Goal: Task Accomplishment & Management: Use online tool/utility

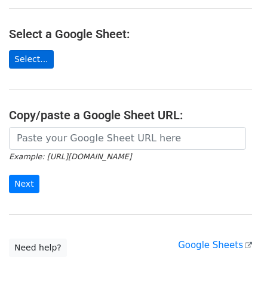
scroll to position [139, 0]
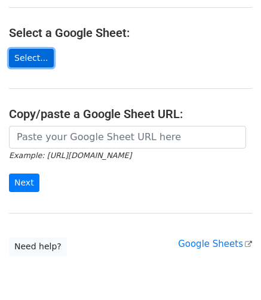
click at [36, 49] on link "Select..." at bounding box center [31, 58] width 45 height 18
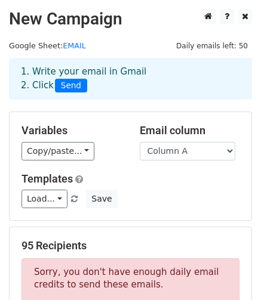
click at [122, 132] on div "Variables Copy/paste... {{Column A}} {{Column B}}" at bounding box center [72, 142] width 118 height 36
click at [85, 71] on div "1. Write your email in Gmail 2. Click Send" at bounding box center [130, 78] width 237 height 27
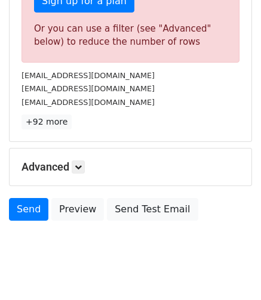
scroll to position [440, 0]
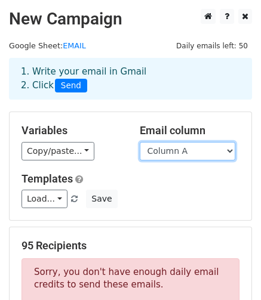
click at [176, 151] on select "Column A Column B" at bounding box center [187, 151] width 95 height 18
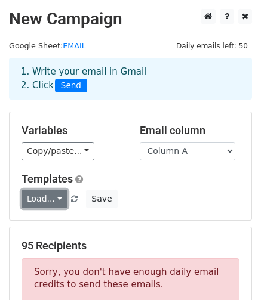
click at [54, 196] on link "Load..." at bounding box center [44, 199] width 46 height 18
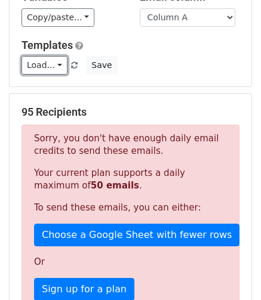
scroll to position [139, 0]
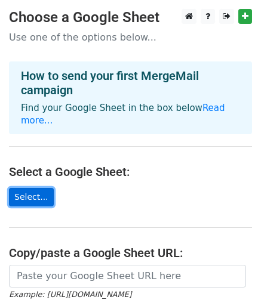
click at [26, 188] on link "Select..." at bounding box center [31, 197] width 45 height 18
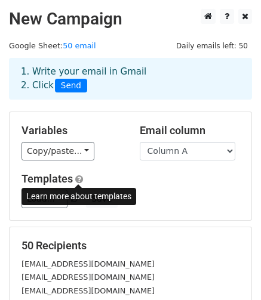
scroll to position [208, 0]
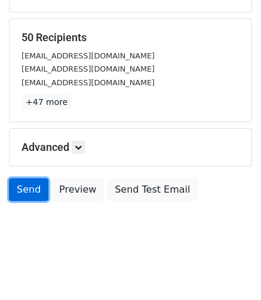
click at [26, 191] on link "Send" at bounding box center [28, 189] width 39 height 23
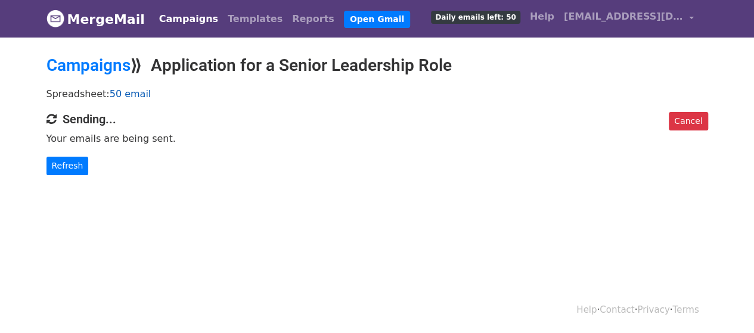
click at [120, 91] on link "50 email" at bounding box center [131, 93] width 42 height 11
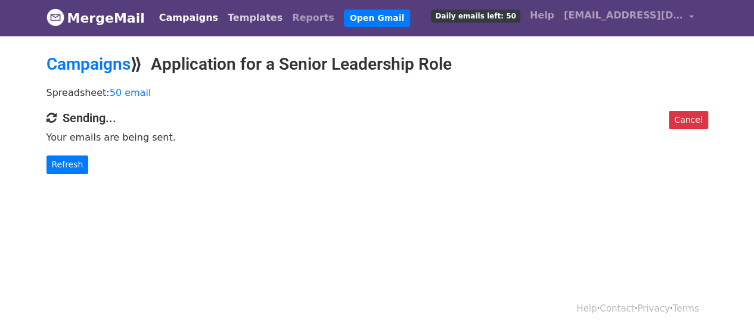
click at [223, 22] on link "Templates" at bounding box center [255, 18] width 64 height 24
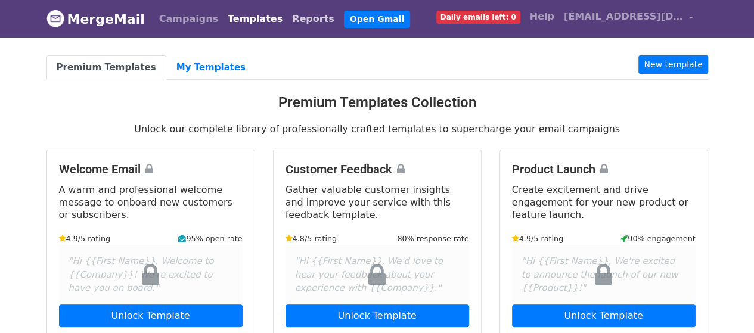
click at [287, 18] on link "Reports" at bounding box center [313, 19] width 52 height 24
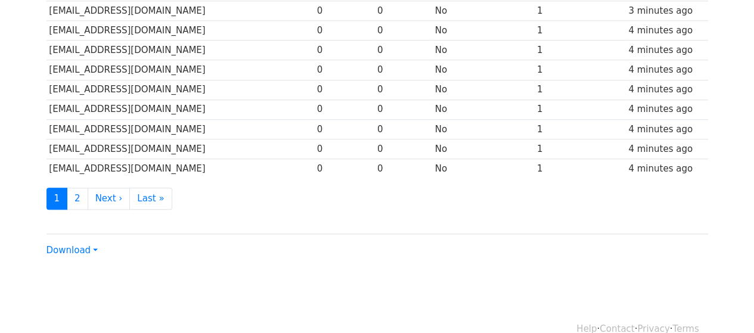
scroll to position [629, 0]
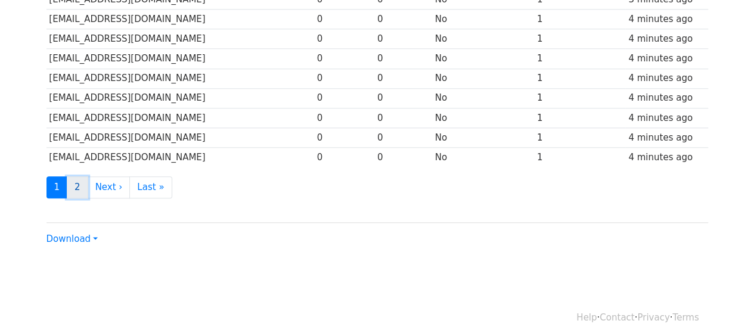
click at [74, 177] on link "2" at bounding box center [77, 188] width 21 height 22
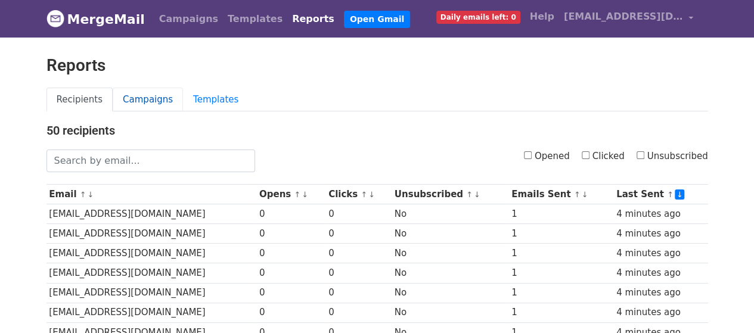
click at [131, 95] on link "Campaigns" at bounding box center [148, 100] width 70 height 24
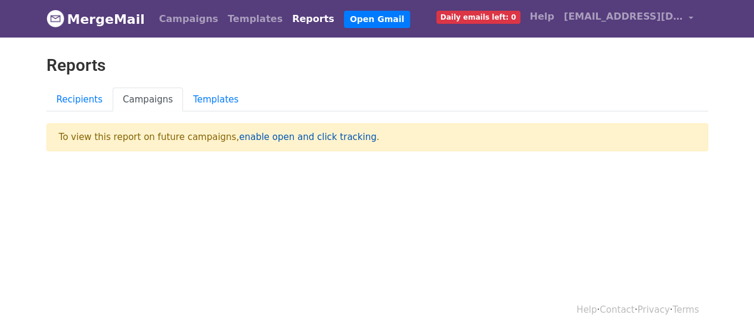
click at [275, 138] on link "enable open and click tracking" at bounding box center [307, 137] width 137 height 11
click at [141, 98] on link "Campaigns" at bounding box center [148, 100] width 70 height 24
click at [125, 140] on p "To view this report on future campaigns, enable open and click tracking ." at bounding box center [378, 137] width 662 height 28
drag, startPoint x: 124, startPoint y: 140, endPoint x: 104, endPoint y: 140, distance: 20.3
click at [104, 140] on p "To view this report on future campaigns, enable open and click tracking ." at bounding box center [378, 137] width 662 height 28
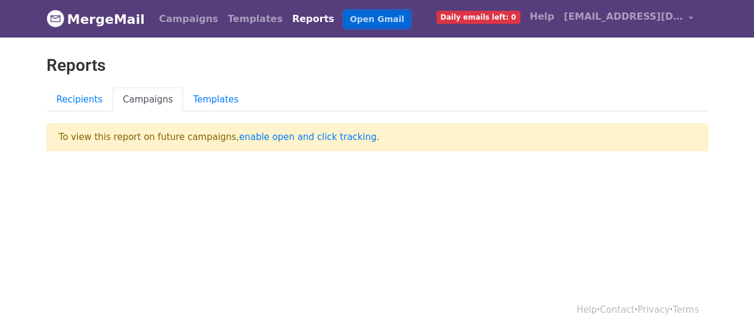
click at [344, 18] on link "Open Gmail" at bounding box center [377, 19] width 66 height 17
click at [176, 18] on link "Campaigns" at bounding box center [188, 19] width 69 height 24
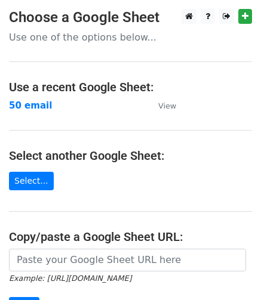
click at [153, 182] on main "Choose a Google Sheet Use one of the options below... Use a recent Google Sheet…" at bounding box center [130, 194] width 261 height 370
drag, startPoint x: 153, startPoint y: 182, endPoint x: 176, endPoint y: 184, distance: 22.7
click at [176, 184] on main "Choose a Google Sheet Use one of the options below... Use a recent Google Sheet…" at bounding box center [130, 194] width 261 height 370
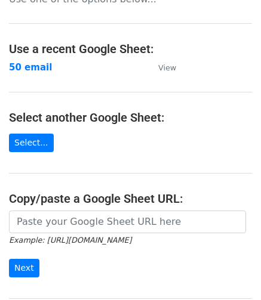
scroll to position [33, 0]
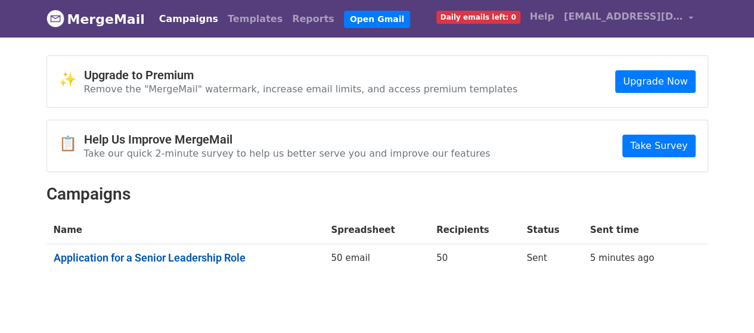
scroll to position [47, 0]
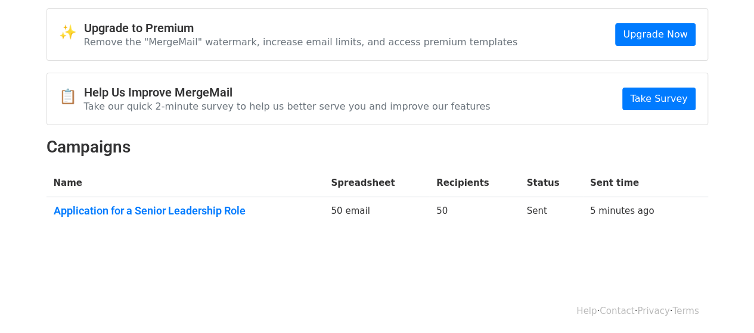
drag, startPoint x: 297, startPoint y: 209, endPoint x: 272, endPoint y: 231, distance: 33.0
click at [272, 231] on div "✨ Upgrade to Premium Remove the "MergeMail" watermark, increase email limits, a…" at bounding box center [378, 123] width 680 height 231
drag, startPoint x: 272, startPoint y: 231, endPoint x: 230, endPoint y: 236, distance: 42.0
click at [231, 236] on div "✨ Upgrade to Premium Remove the "MergeMail" watermark, increase email limits, a…" at bounding box center [378, 123] width 680 height 231
click at [112, 58] on div "✨ Upgrade to Premium Remove the "MergeMail" watermark, increase email limits, a…" at bounding box center [377, 34] width 661 height 51
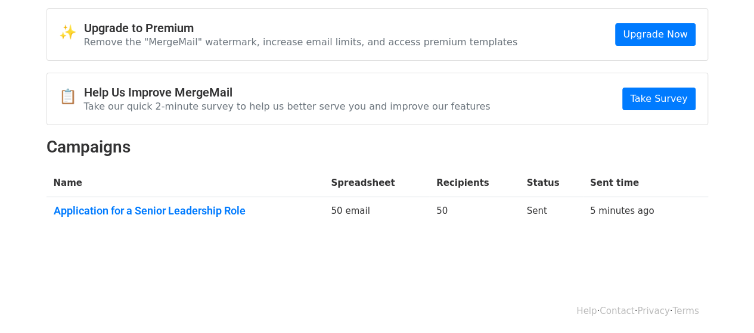
drag, startPoint x: 209, startPoint y: 64, endPoint x: 147, endPoint y: 65, distance: 62.6
click at [147, 65] on div "✨ Upgrade to Premium Remove the "MergeMail" watermark, increase email limits, a…" at bounding box center [378, 123] width 680 height 231
drag, startPoint x: 147, startPoint y: 65, endPoint x: 475, endPoint y: 84, distance: 328.6
click at [475, 84] on div "📋 Help Us Improve MergeMail Take our quick 2-minute survey to help us better se…" at bounding box center [377, 98] width 661 height 51
click at [677, 98] on link "Take Survey" at bounding box center [659, 99] width 73 height 23
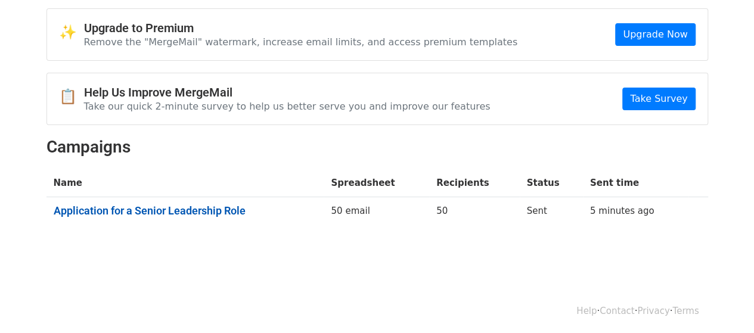
click at [168, 211] on link "Application for a Senior Leadership Role" at bounding box center [186, 211] width 264 height 13
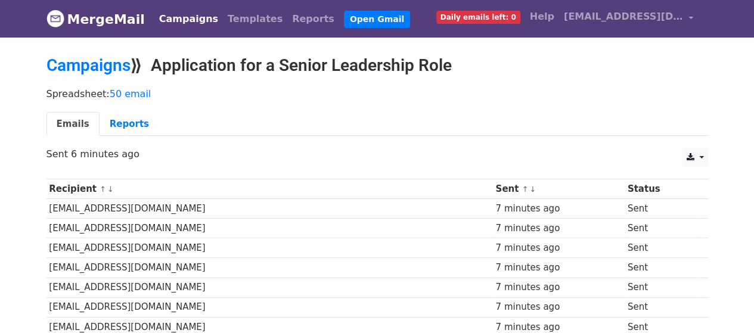
scroll to position [139, 0]
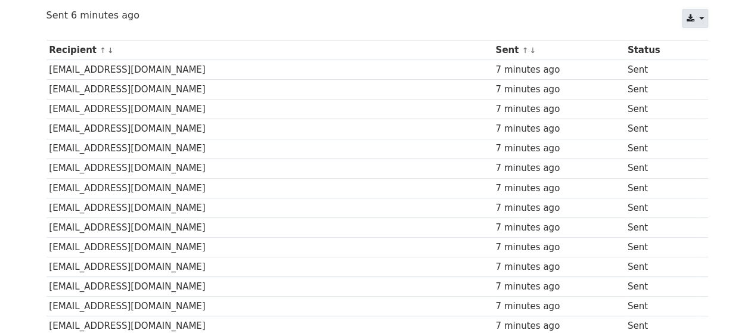
click at [703, 16] on link at bounding box center [695, 18] width 26 height 19
click at [686, 162] on td "Sent" at bounding box center [661, 169] width 73 height 20
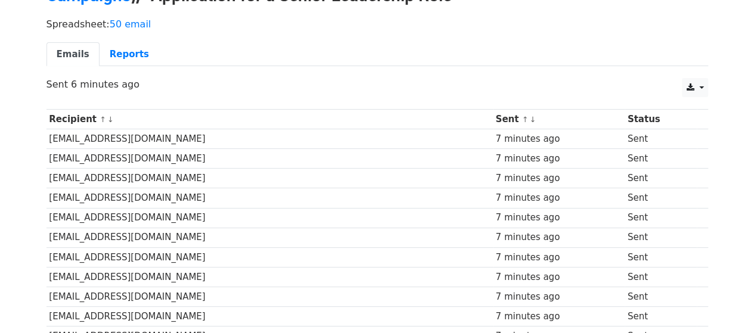
scroll to position [0, 0]
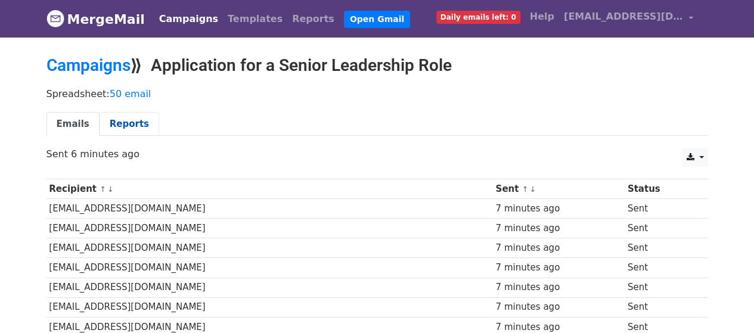
click at [129, 112] on link "Reports" at bounding box center [130, 124] width 60 height 24
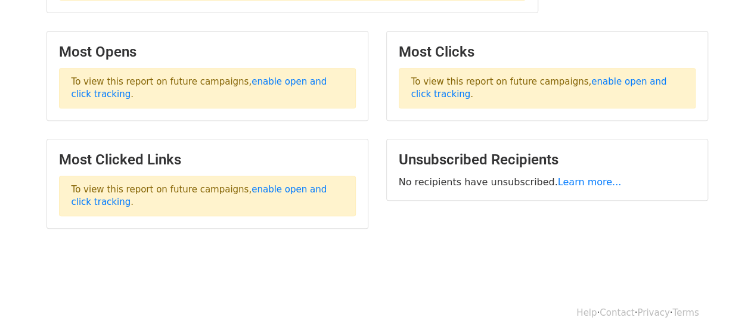
scroll to position [104, 0]
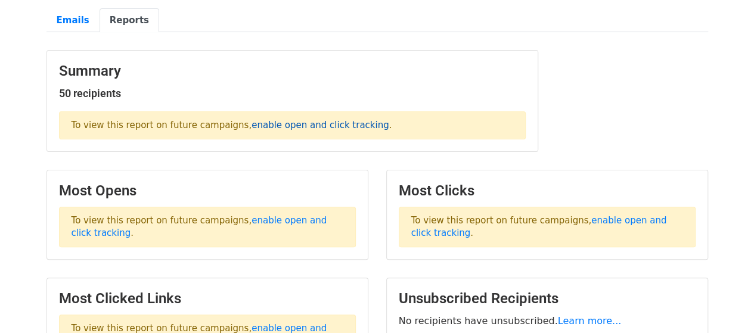
click at [315, 120] on link "enable open and click tracking" at bounding box center [320, 125] width 137 height 11
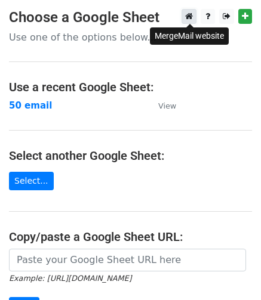
click at [193, 16] on icon at bounding box center [189, 16] width 8 height 8
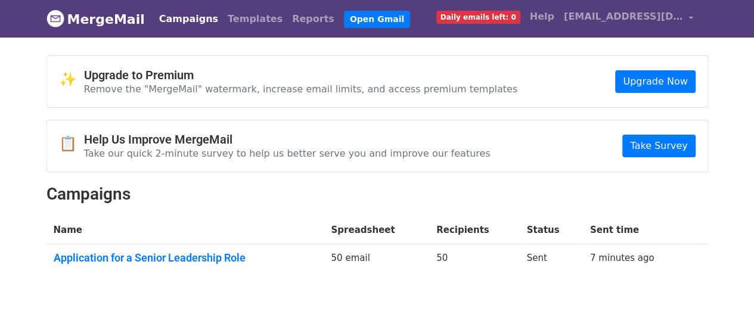
drag, startPoint x: 554, startPoint y: 172, endPoint x: 456, endPoint y: 168, distance: 97.9
click at [456, 168] on div "📋 Help Us Improve MergeMail Take our quick 2-minute survey to help us better se…" at bounding box center [377, 145] width 661 height 51
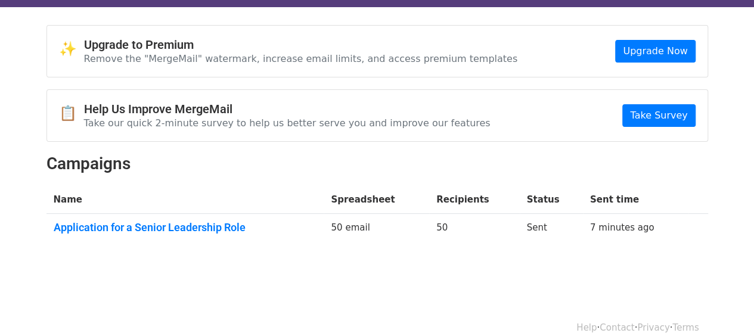
scroll to position [47, 0]
